Goal: Navigation & Orientation: Understand site structure

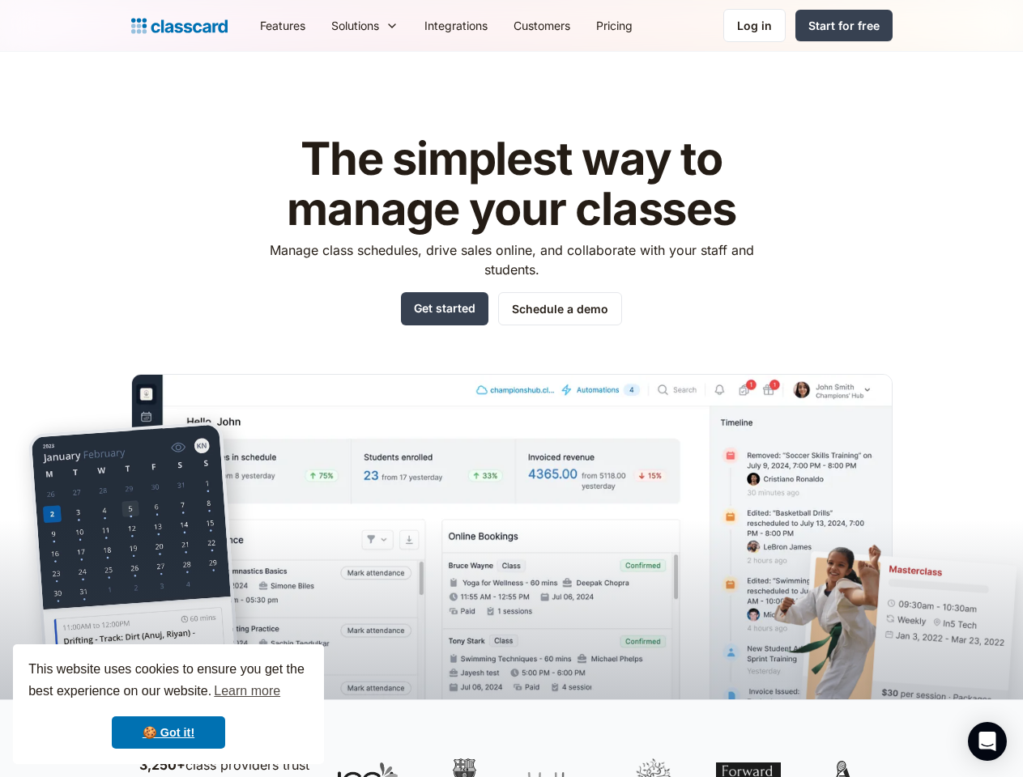
click at [511, 389] on img at bounding box center [511, 560] width 761 height 373
click at [168, 704] on div "This website uses cookies to ensure you get the best experience on our website.…" at bounding box center [168, 704] width 311 height 120
click at [569, 25] on nav "Features Resources Blog The latest industry news, updates and info. Customer st…" at bounding box center [569, 25] width 645 height 36
click at [318, 25] on div "Solutions Sports academy Swim school Dance studio Gymnastics Music school Marti…" at bounding box center [364, 25] width 93 height 36
click at [987, 742] on icon "Open Intercom Messenger" at bounding box center [987, 741] width 17 height 19
